Goal: Task Accomplishment & Management: Complete application form

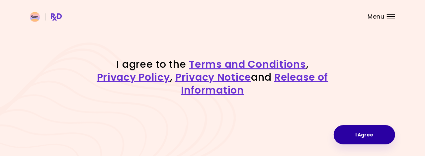
click at [389, 137] on button "I Agree" at bounding box center [364, 134] width 61 height 19
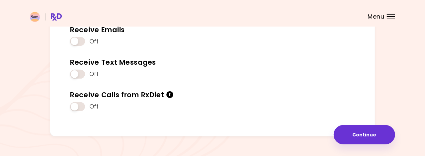
scroll to position [122, 0]
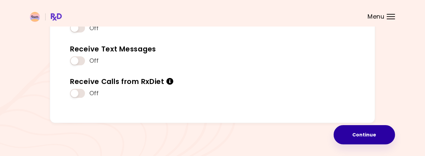
click at [359, 133] on button "Continue" at bounding box center [364, 134] width 61 height 19
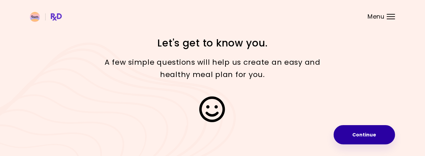
click at [374, 130] on button "Continue" at bounding box center [364, 134] width 61 height 19
